Goal: Task Accomplishment & Management: Manage account settings

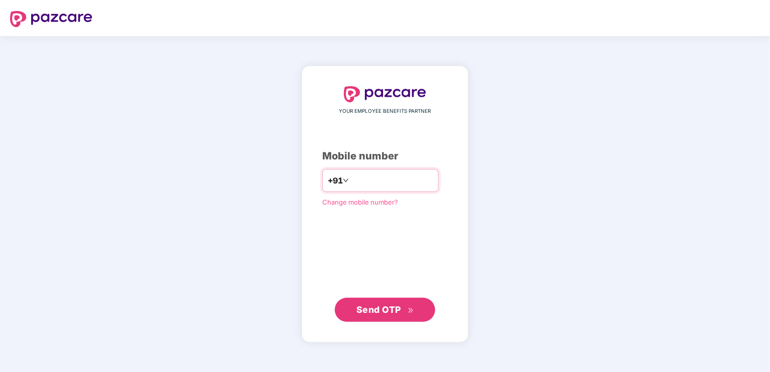
click at [365, 174] on input "number" at bounding box center [392, 181] width 82 height 16
type input "**********"
click at [396, 305] on span "Send OTP" at bounding box center [378, 309] width 45 height 11
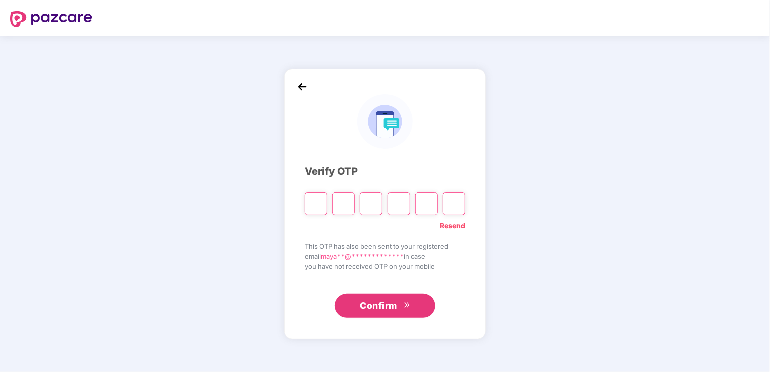
type input "*"
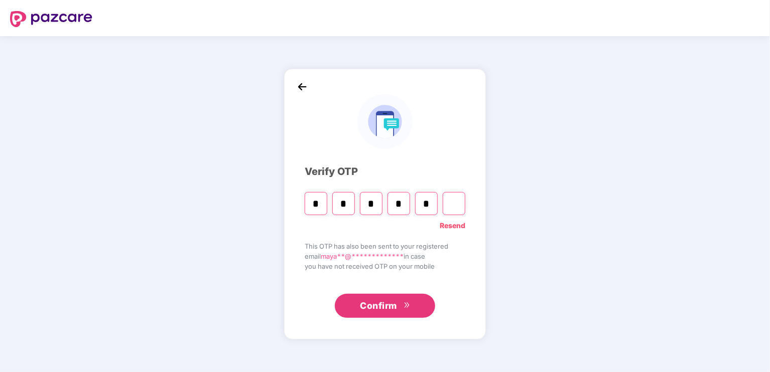
type input "*"
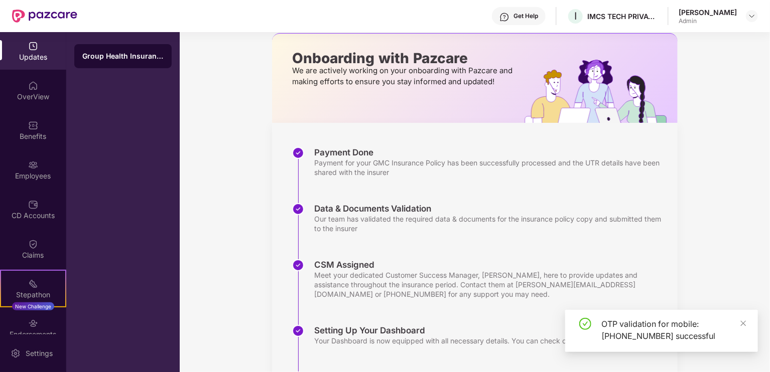
scroll to position [161, 0]
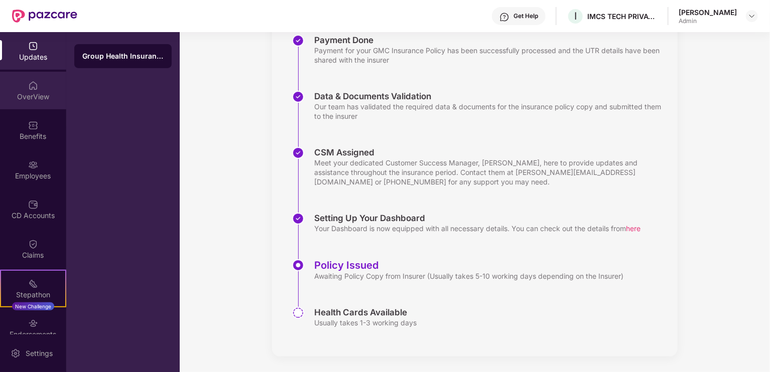
click at [36, 89] on div "OverView" at bounding box center [33, 91] width 66 height 38
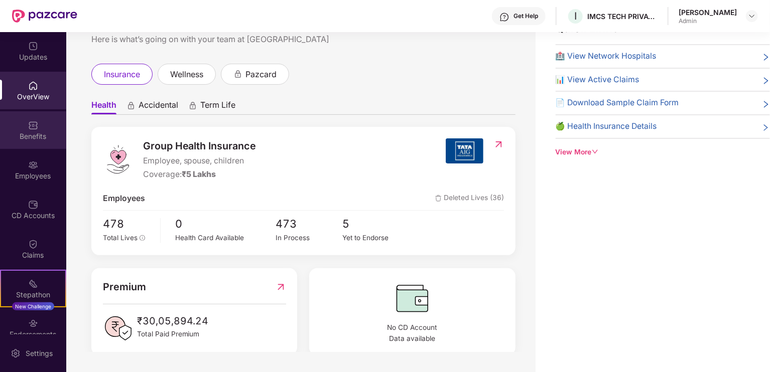
click at [40, 148] on div "Benefits" at bounding box center [33, 130] width 66 height 38
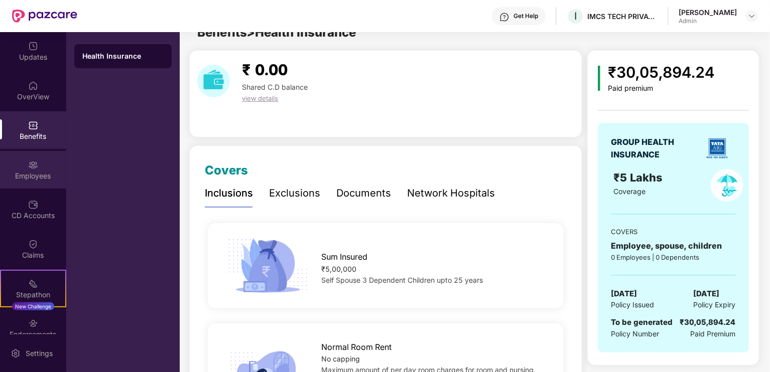
scroll to position [32, 0]
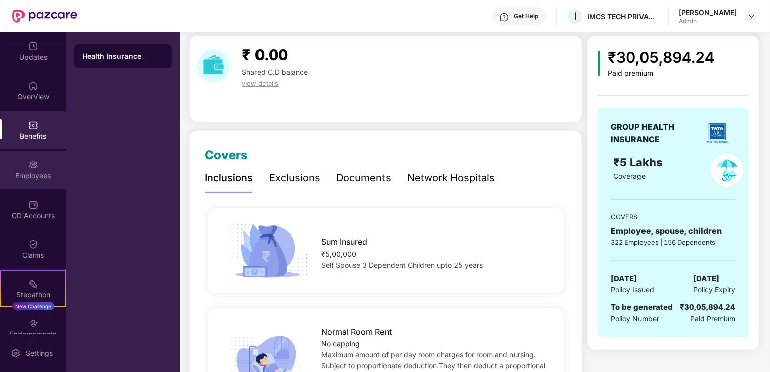
click at [40, 172] on div "Employees" at bounding box center [33, 176] width 66 height 10
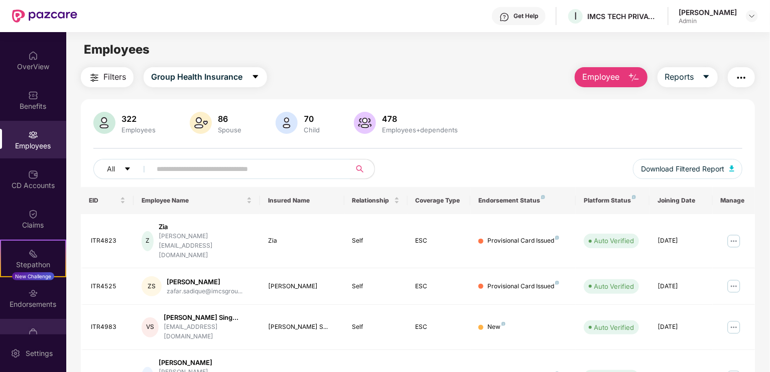
scroll to position [54, 0]
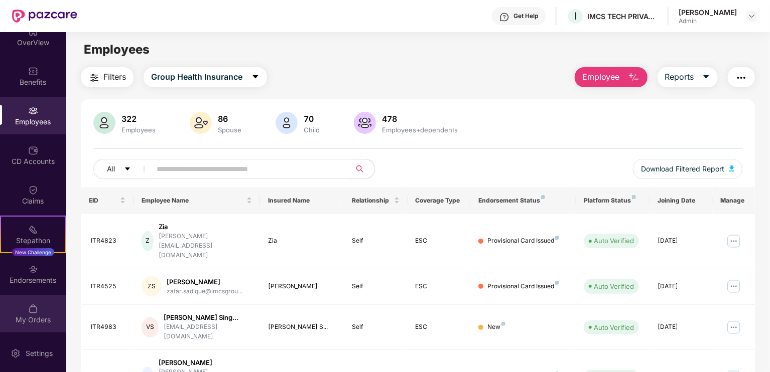
click at [39, 306] on div "My Orders" at bounding box center [33, 314] width 66 height 38
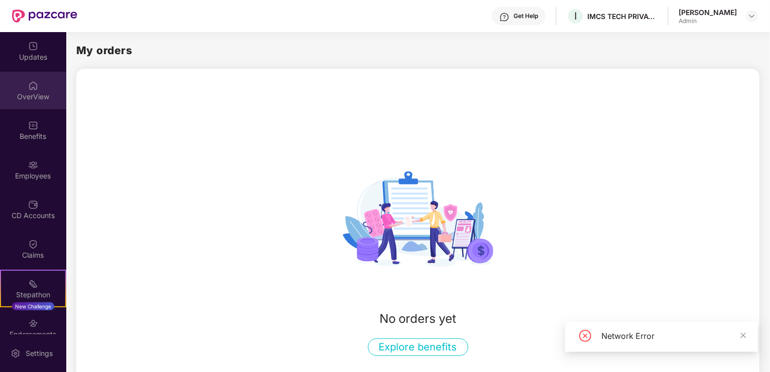
click at [32, 99] on div "OverView" at bounding box center [33, 97] width 66 height 10
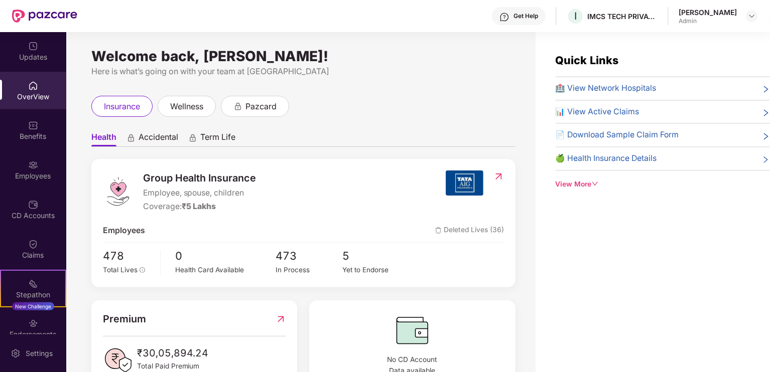
click at [593, 182] on icon "down" at bounding box center [595, 184] width 6 height 4
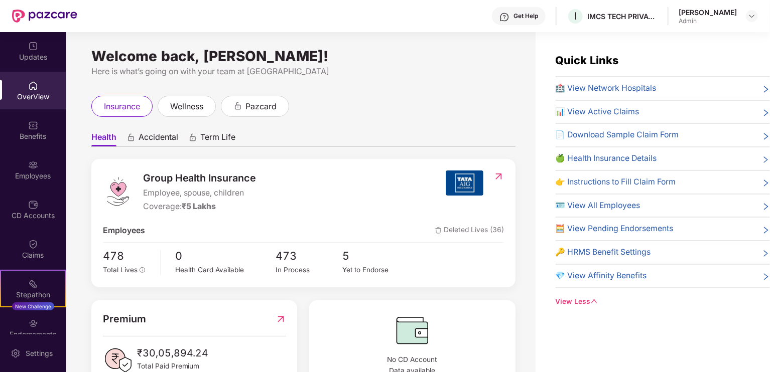
click at [735, 12] on div "[PERSON_NAME]" at bounding box center [707, 13] width 58 height 10
click at [750, 18] on img at bounding box center [752, 16] width 8 height 8
click at [697, 87] on div "[PERSON_NAME]" at bounding box center [696, 87] width 58 height 10
click at [697, 87] on div "🏥 View Network Hospitals" at bounding box center [662, 88] width 214 height 13
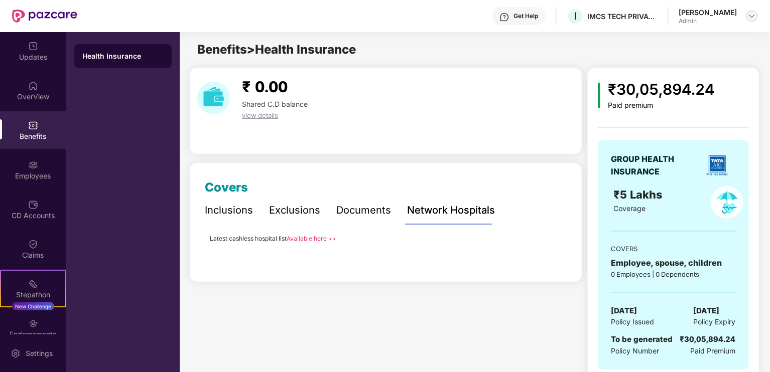
click at [751, 15] on img at bounding box center [752, 16] width 8 height 8
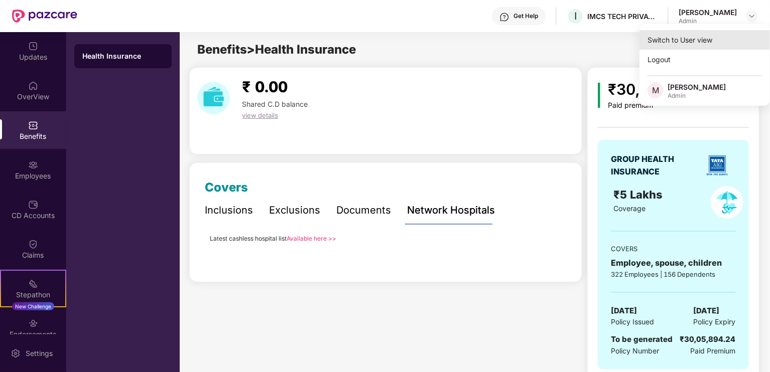
click at [703, 42] on div "Switch to User view" at bounding box center [704, 40] width 130 height 20
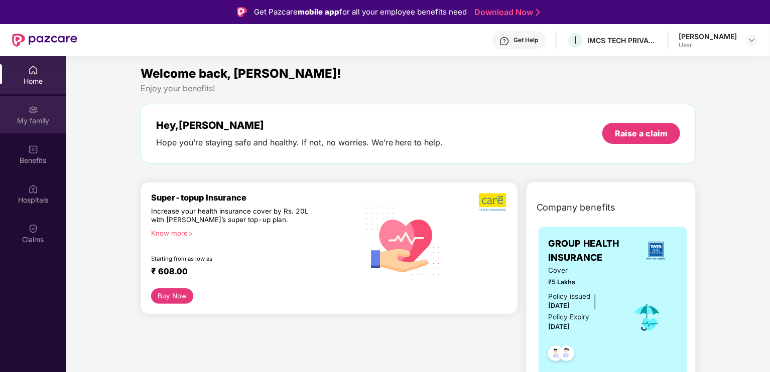
click at [46, 114] on div "My family" at bounding box center [33, 115] width 66 height 38
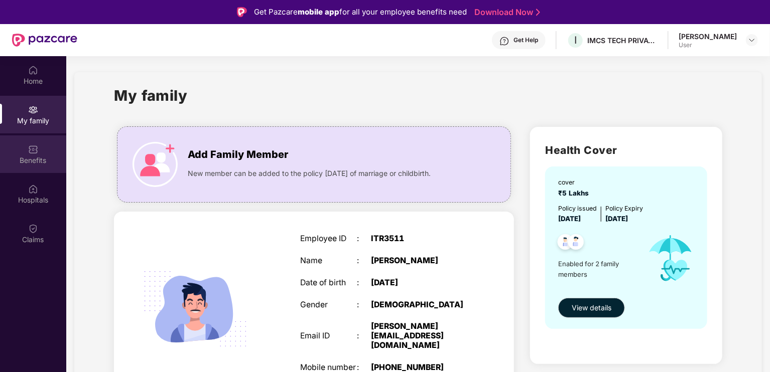
click at [28, 156] on div "Benefits" at bounding box center [33, 161] width 66 height 10
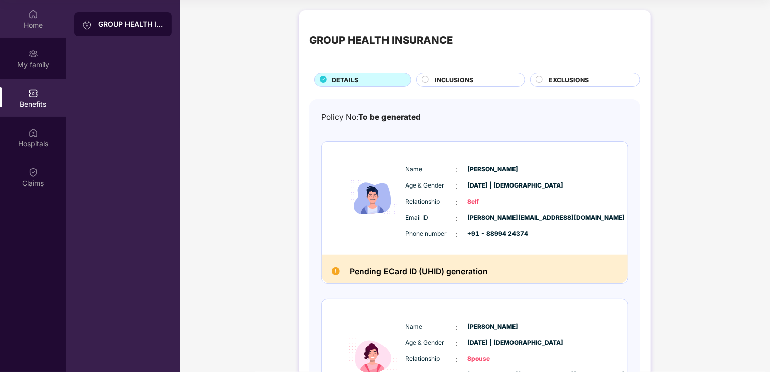
click at [45, 26] on div "Home" at bounding box center [33, 25] width 66 height 10
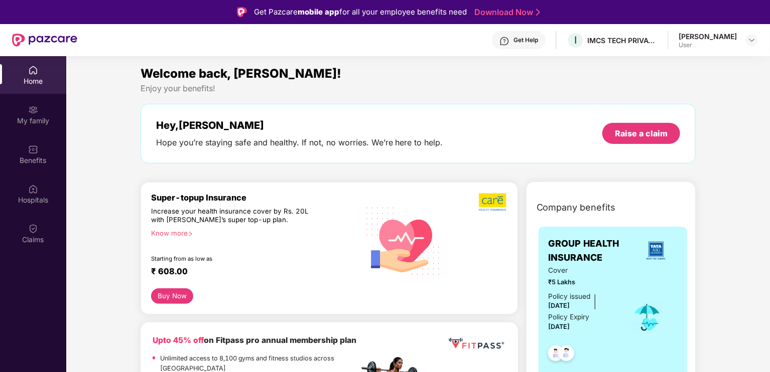
click at [718, 34] on div "[PERSON_NAME]" at bounding box center [707, 37] width 58 height 10
click at [751, 38] on img at bounding box center [752, 40] width 8 height 8
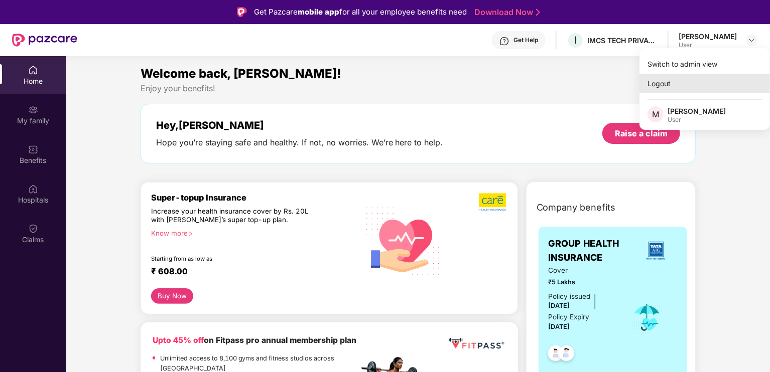
click at [685, 90] on div "Logout" at bounding box center [704, 84] width 130 height 20
